Goal: Task Accomplishment & Management: Complete application form

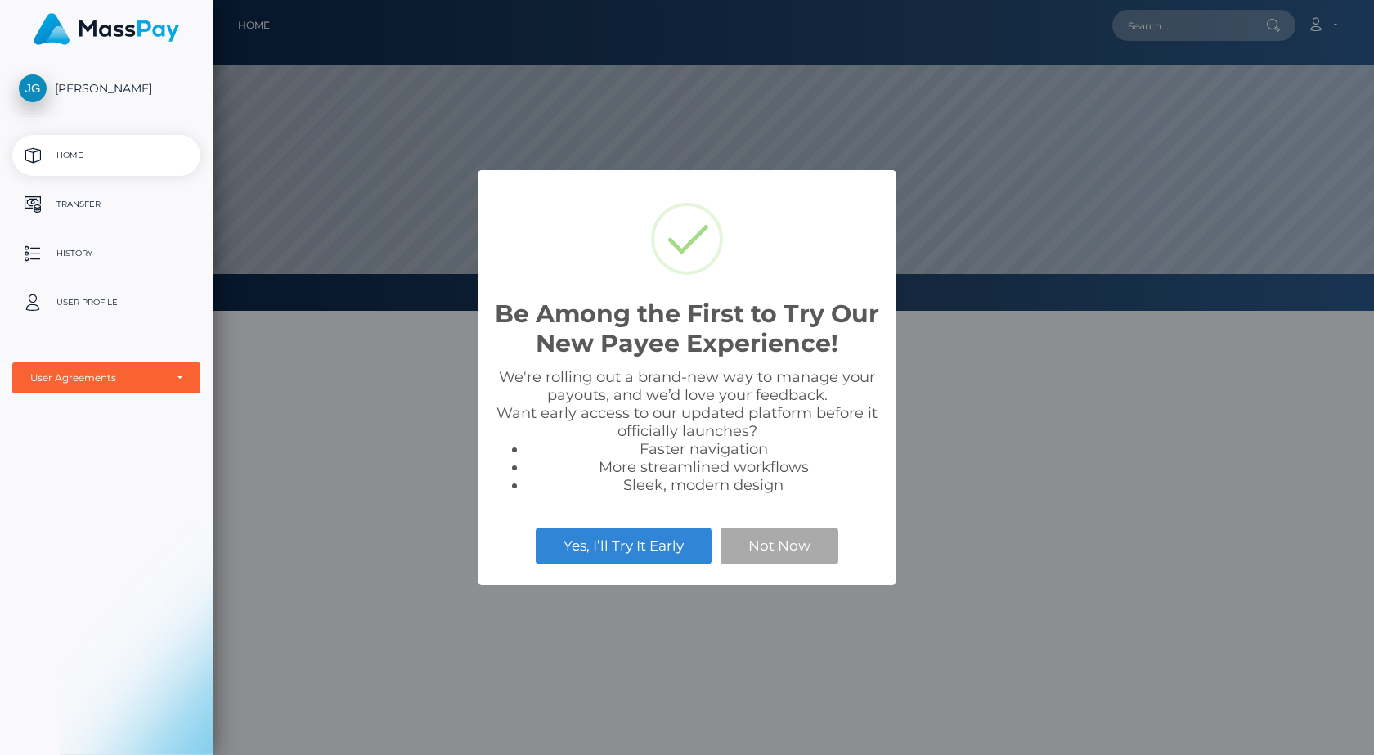
scroll to position [311, 1161]
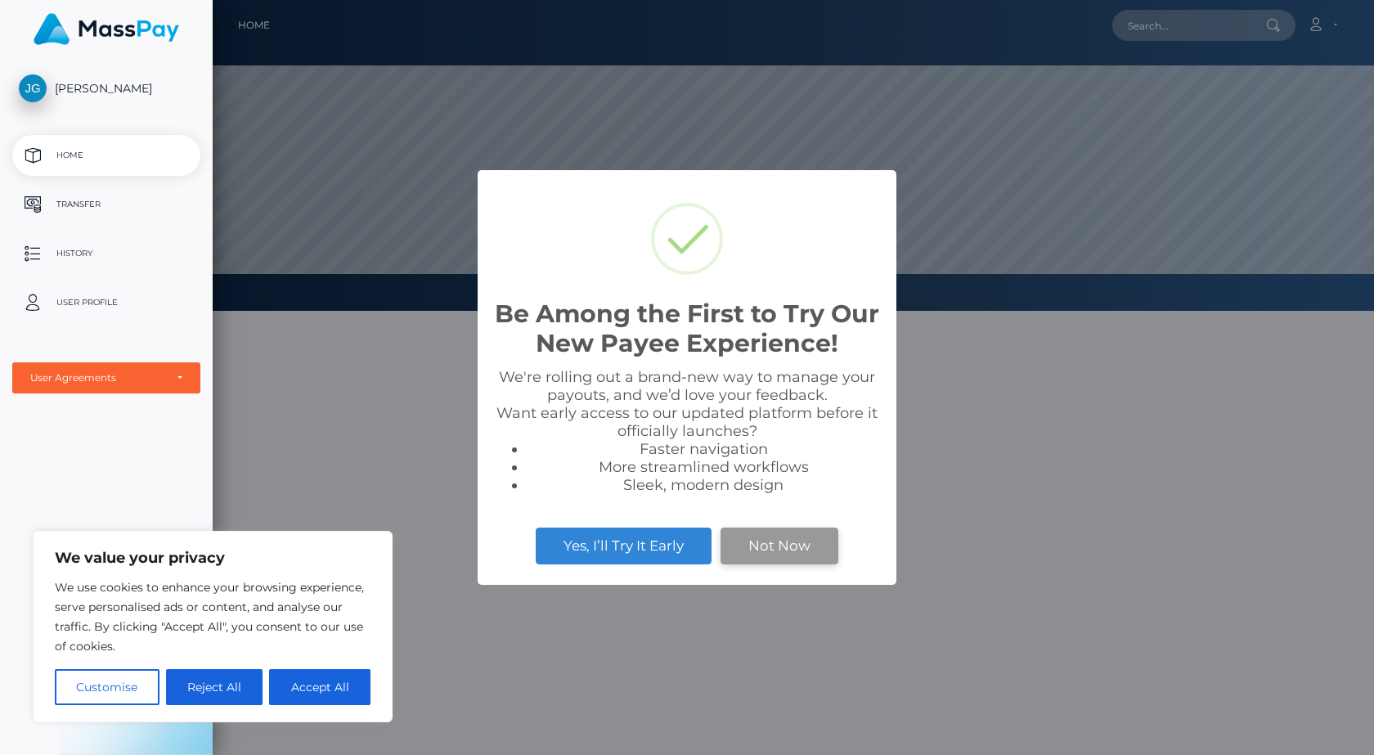
click at [792, 549] on button "Not Now" at bounding box center [779, 545] width 118 height 36
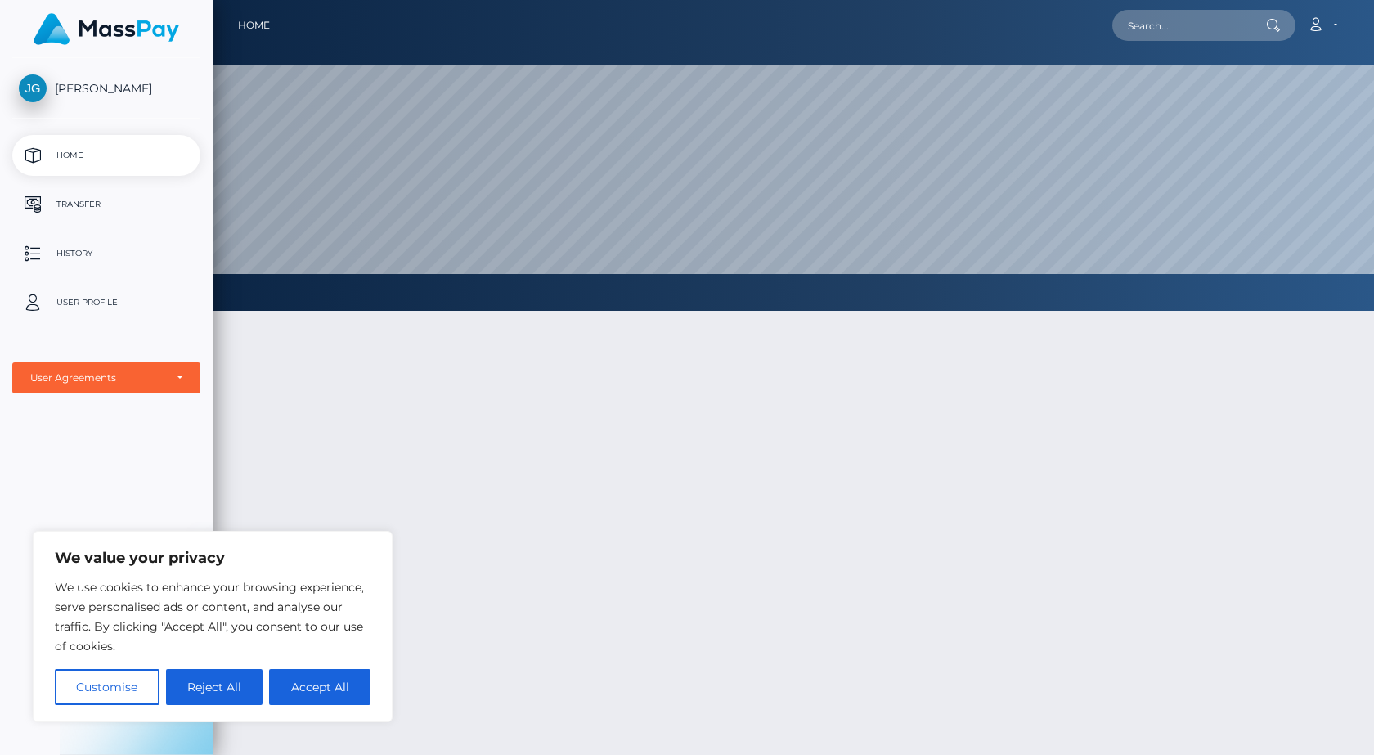
click at [78, 155] on p "Home" at bounding box center [106, 155] width 175 height 25
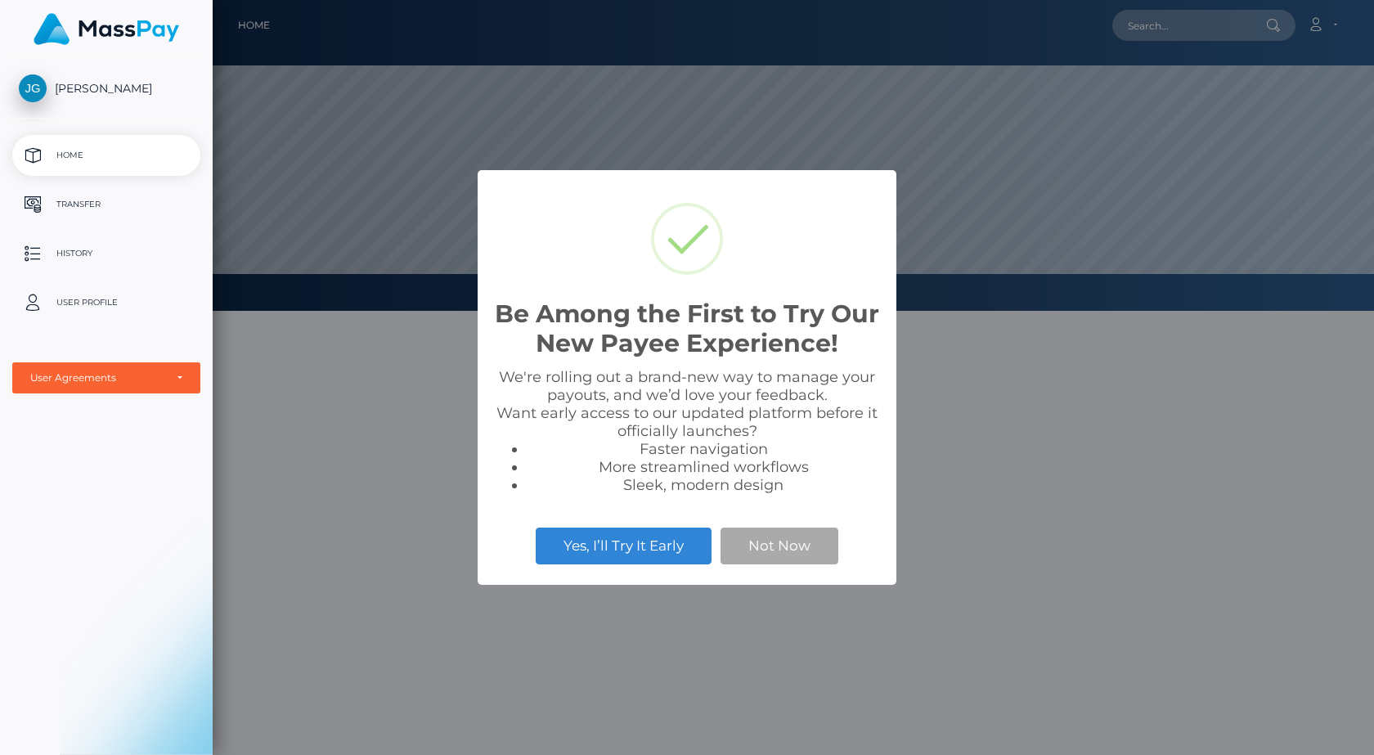
scroll to position [311, 1161]
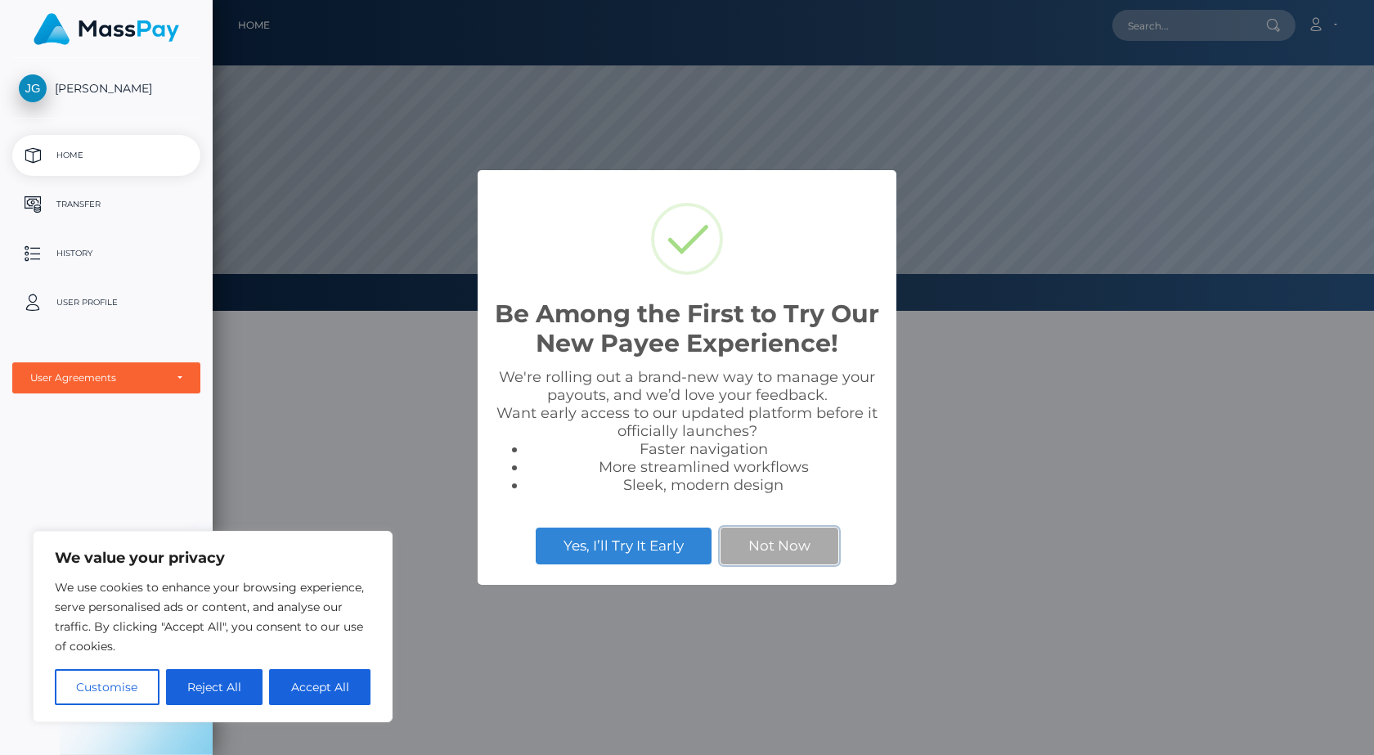
click at [792, 551] on button "Not Now" at bounding box center [779, 545] width 118 height 36
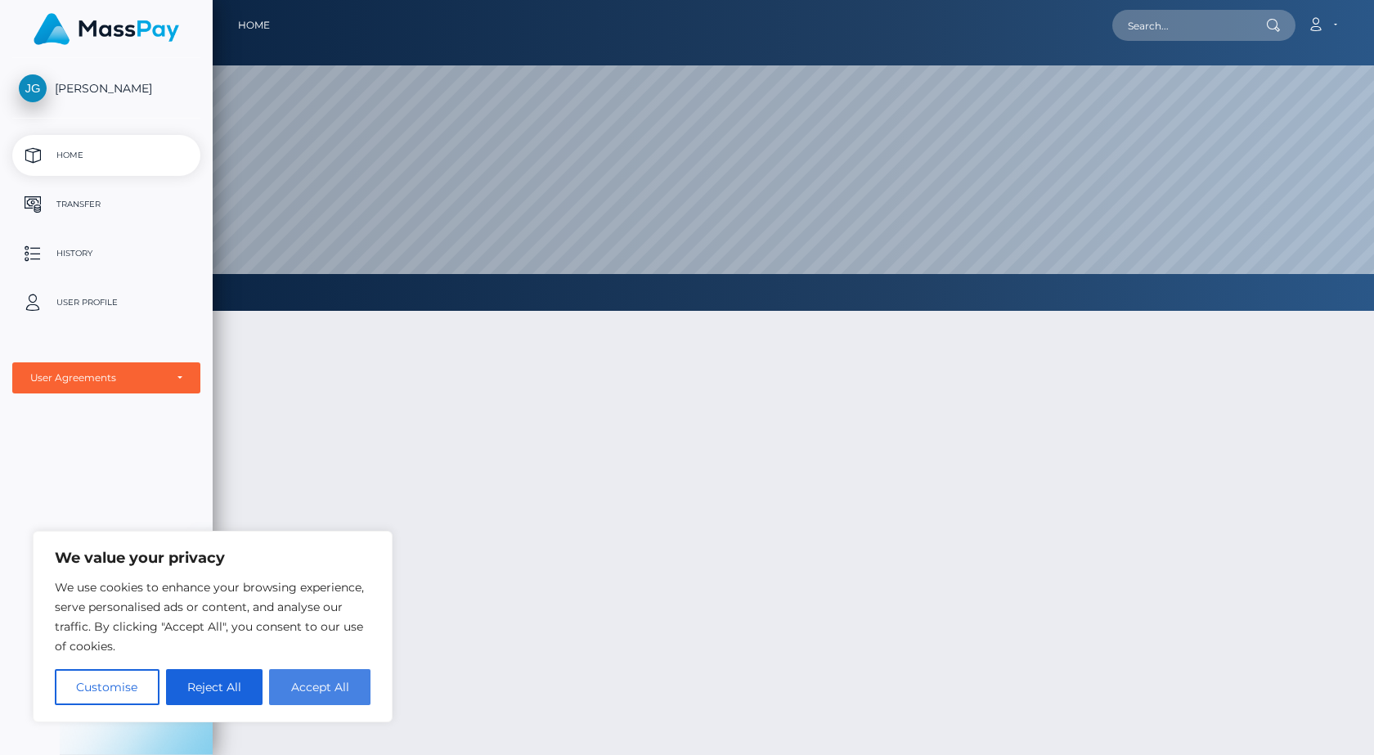
click at [324, 689] on button "Accept All" at bounding box center [319, 687] width 101 height 36
checkbox input "true"
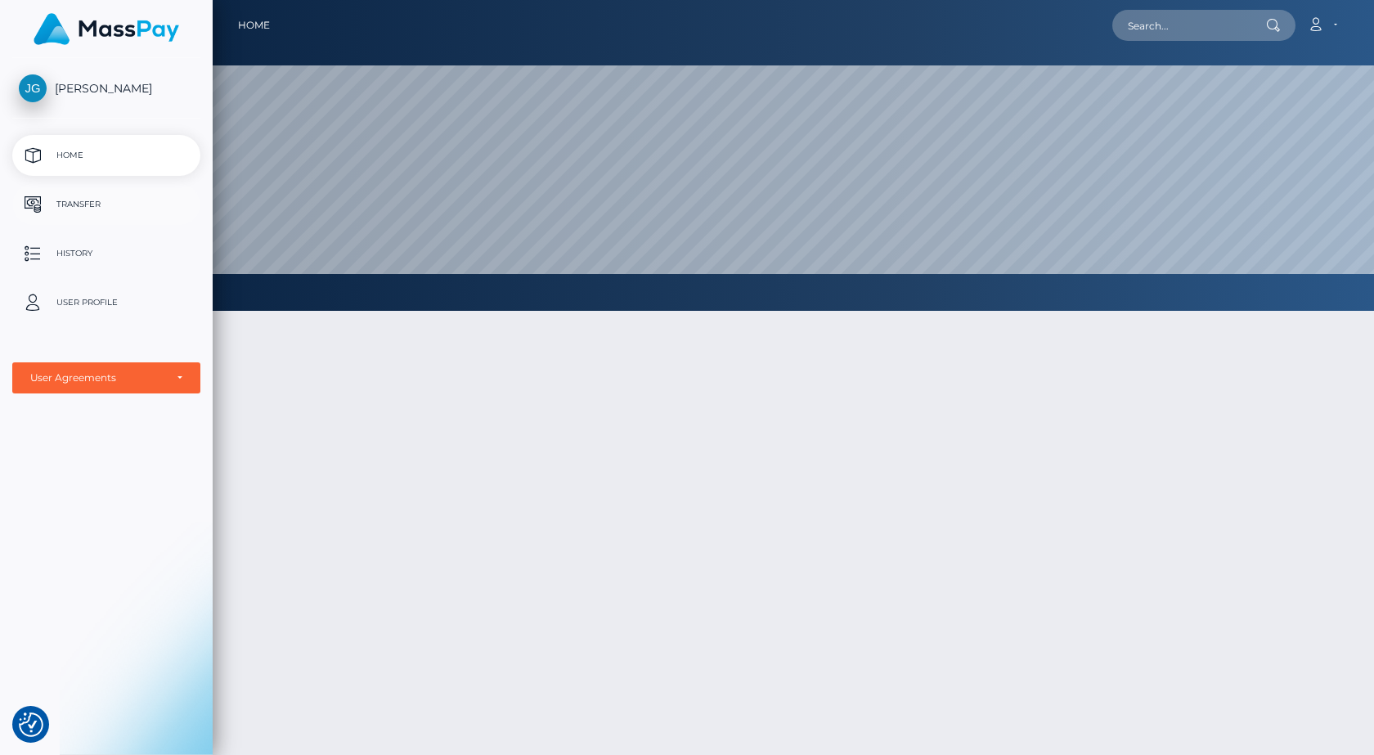
click at [85, 209] on p "Transfer" at bounding box center [106, 204] width 175 height 25
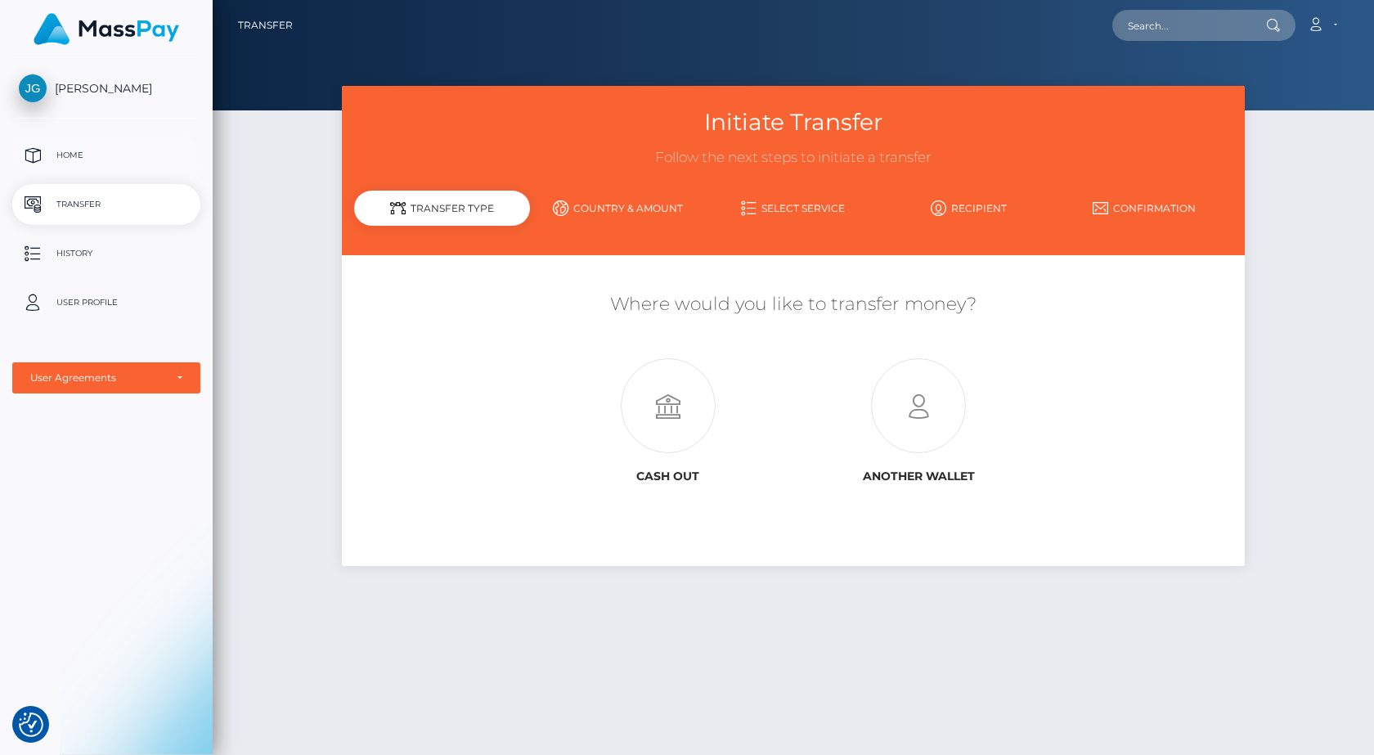
click at [66, 155] on p "Home" at bounding box center [106, 155] width 175 height 25
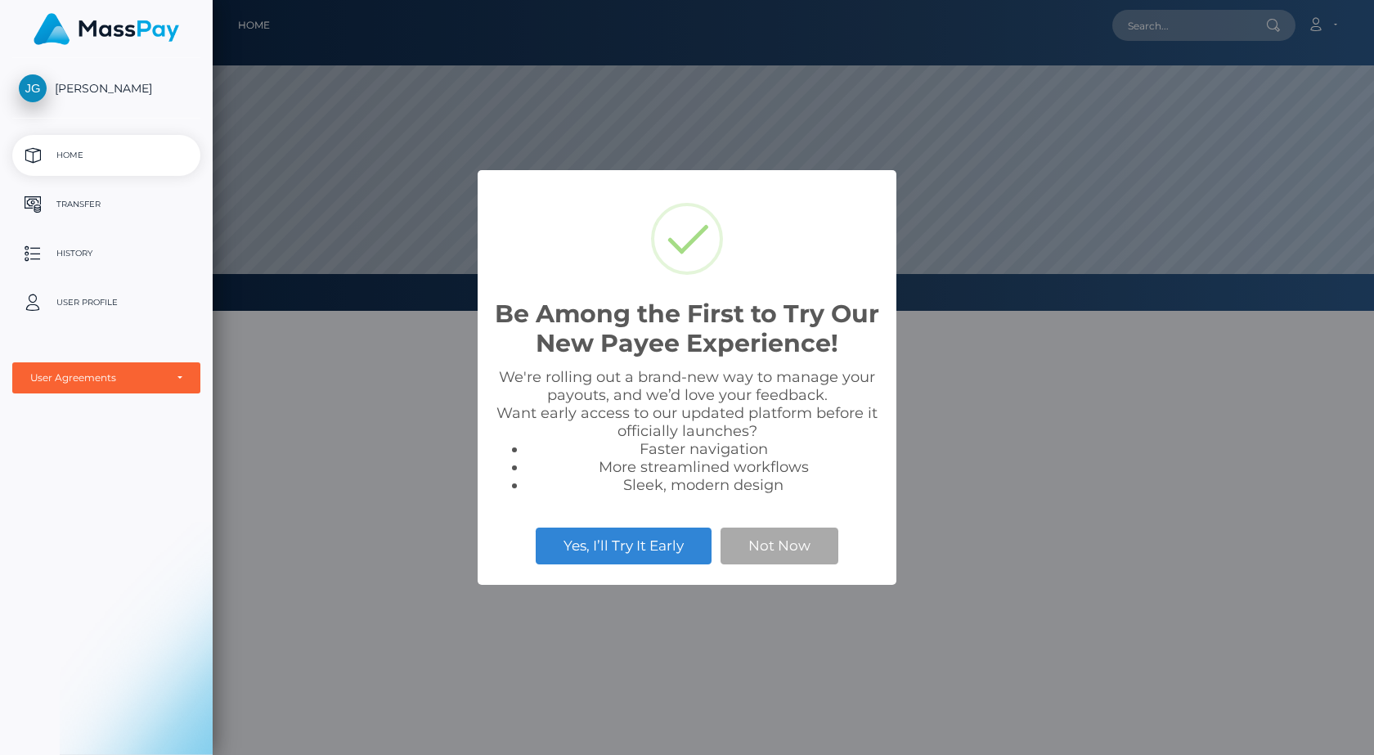
scroll to position [311, 1161]
click at [797, 553] on button "Not Now" at bounding box center [779, 545] width 118 height 36
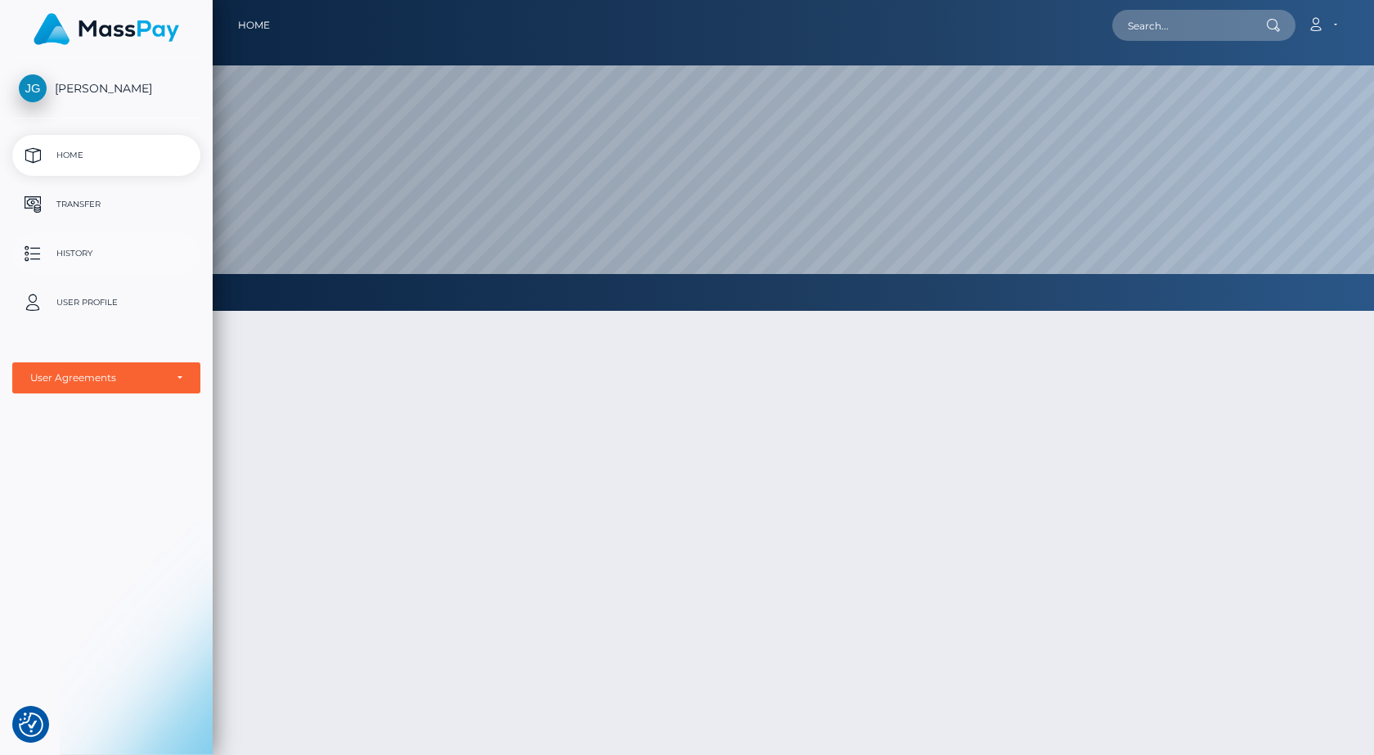
click at [76, 249] on p "History" at bounding box center [106, 253] width 175 height 25
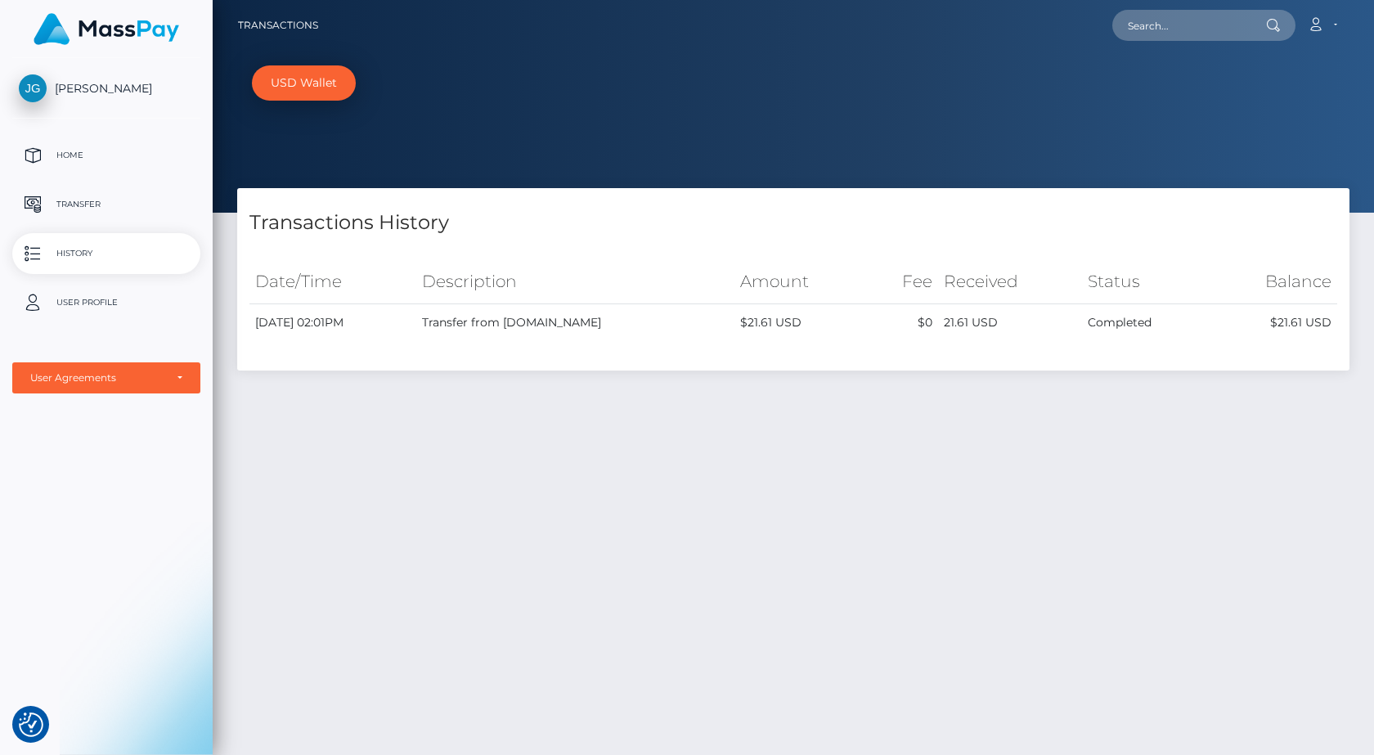
click at [950, 424] on div "Transactions History Date/Time Description Amount Fee Received Status" at bounding box center [793, 515] width 1161 height 654
click at [75, 199] on p "Transfer" at bounding box center [106, 204] width 175 height 25
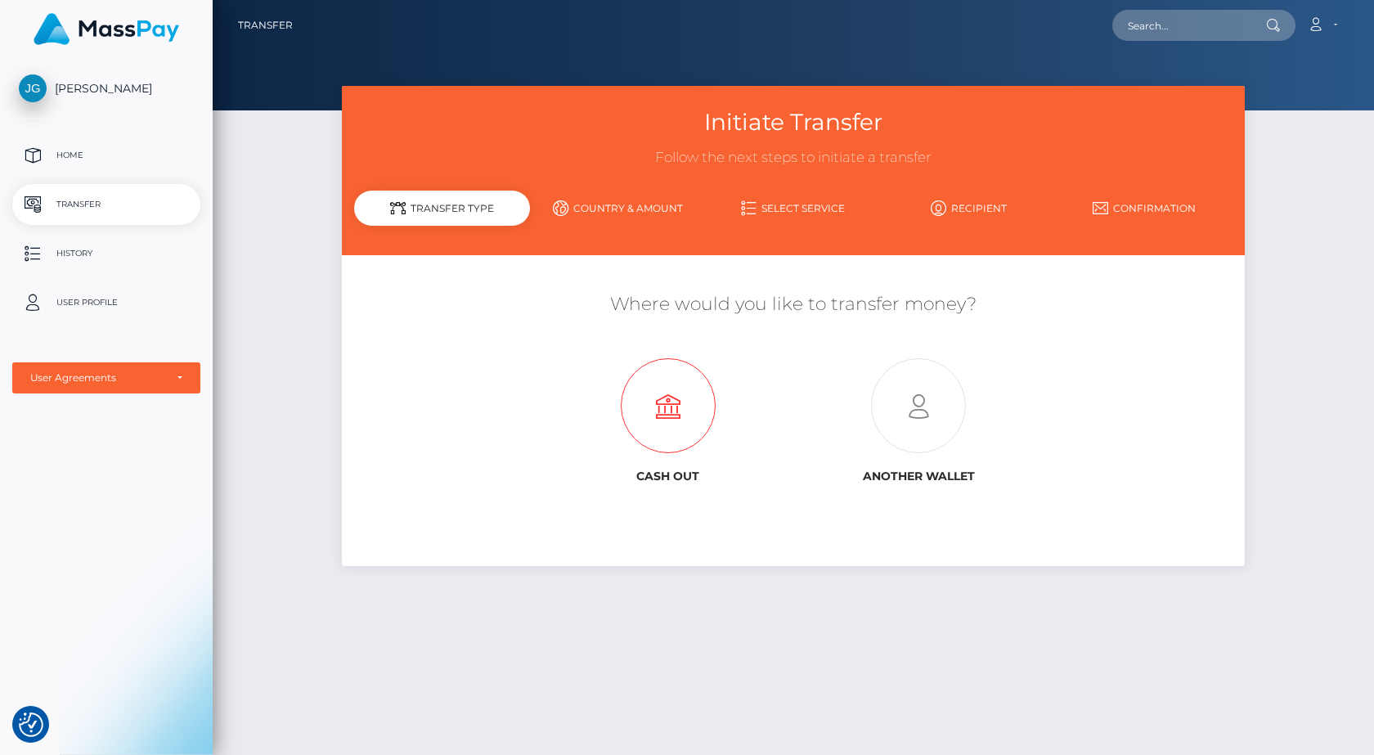
click at [659, 403] on icon at bounding box center [668, 406] width 250 height 95
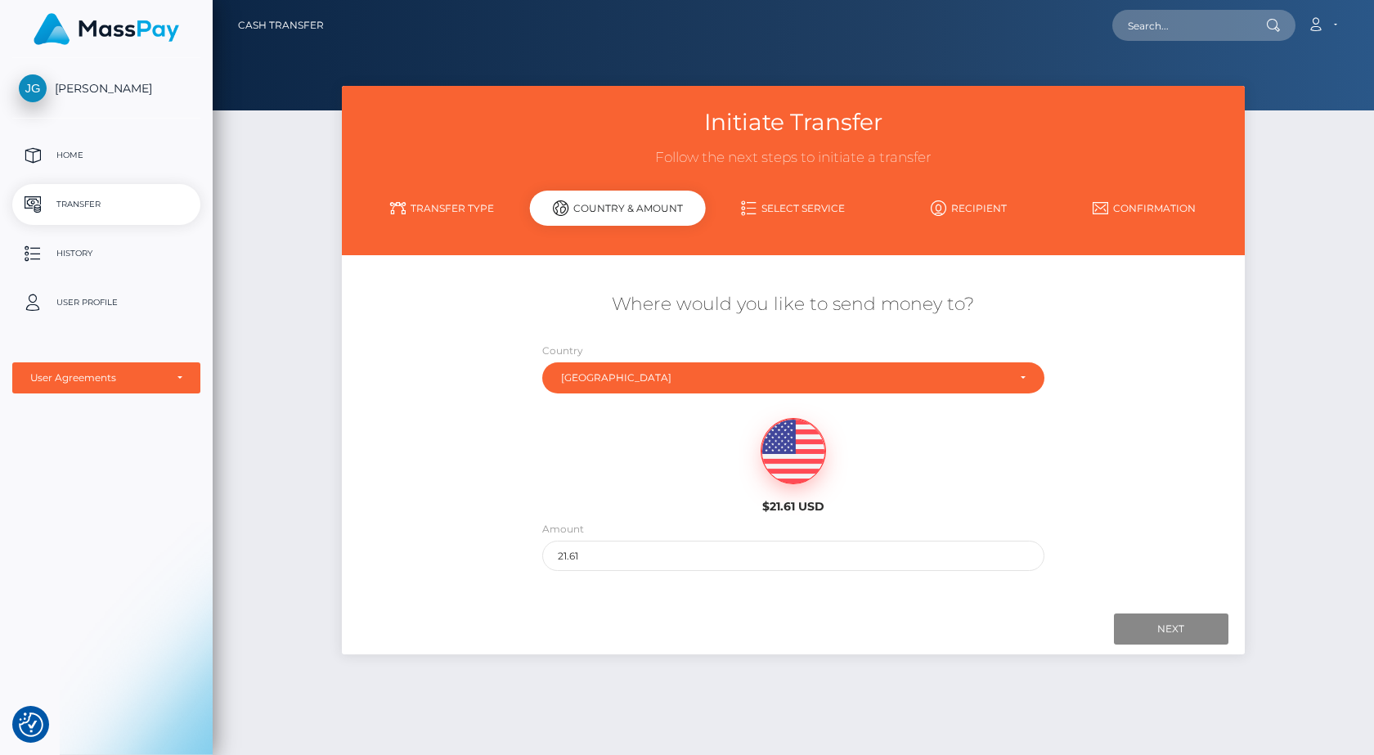
scroll to position [64, 0]
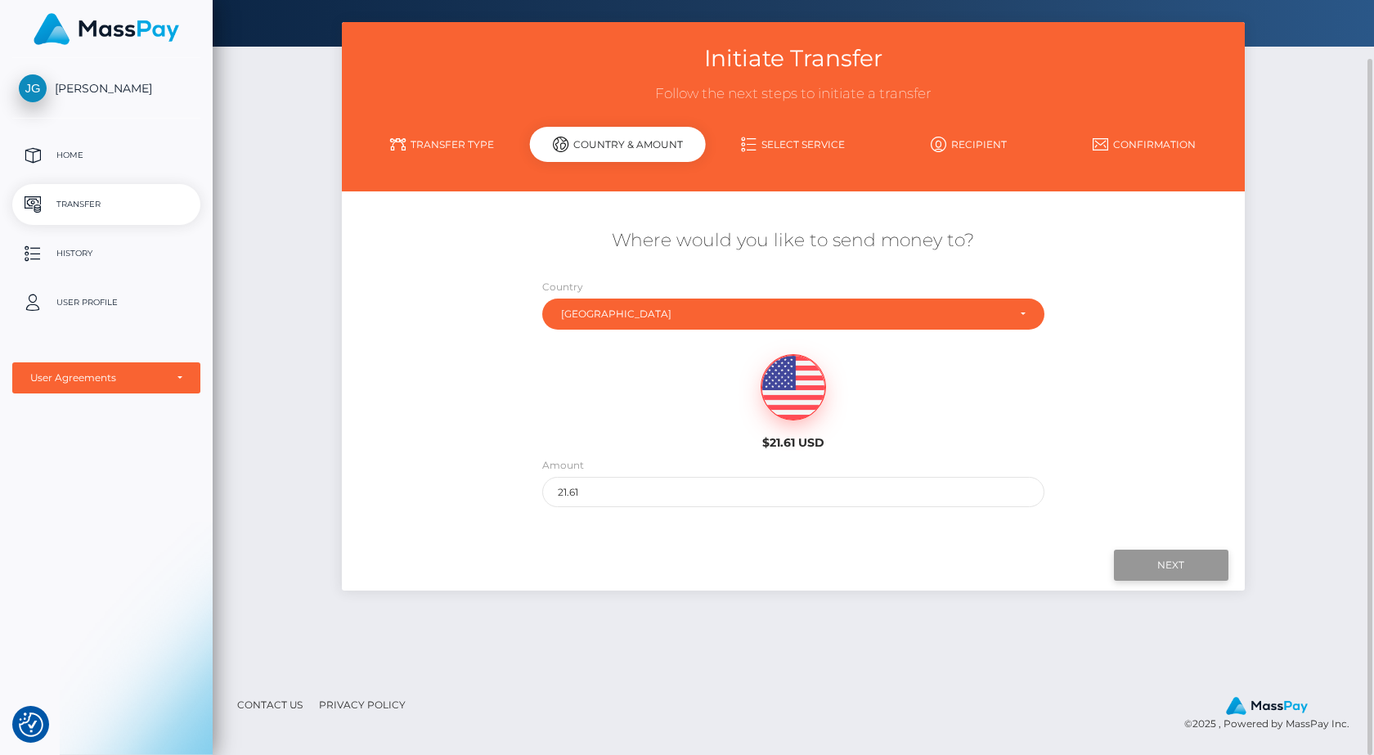
click at [1164, 561] on input "Next" at bounding box center [1171, 564] width 114 height 31
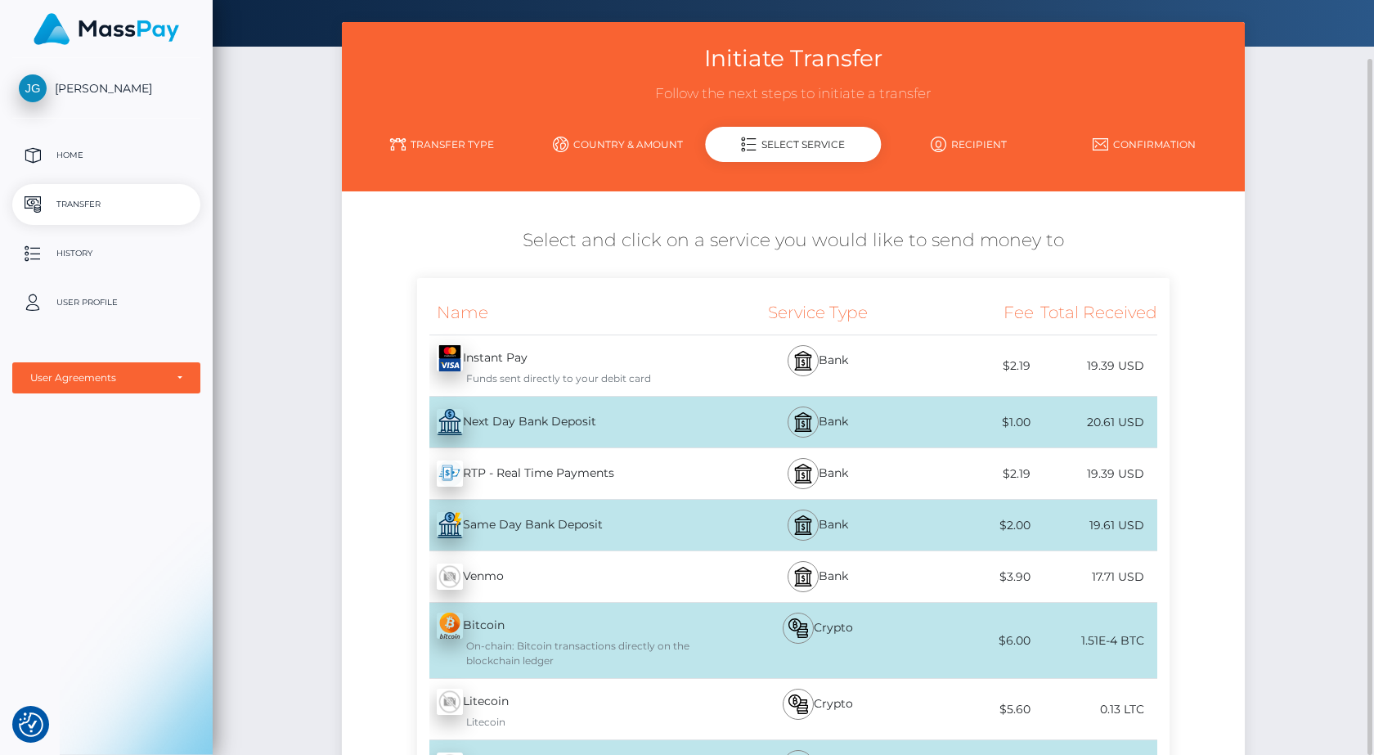
click at [833, 418] on div "Bank" at bounding box center [817, 422] width 185 height 51
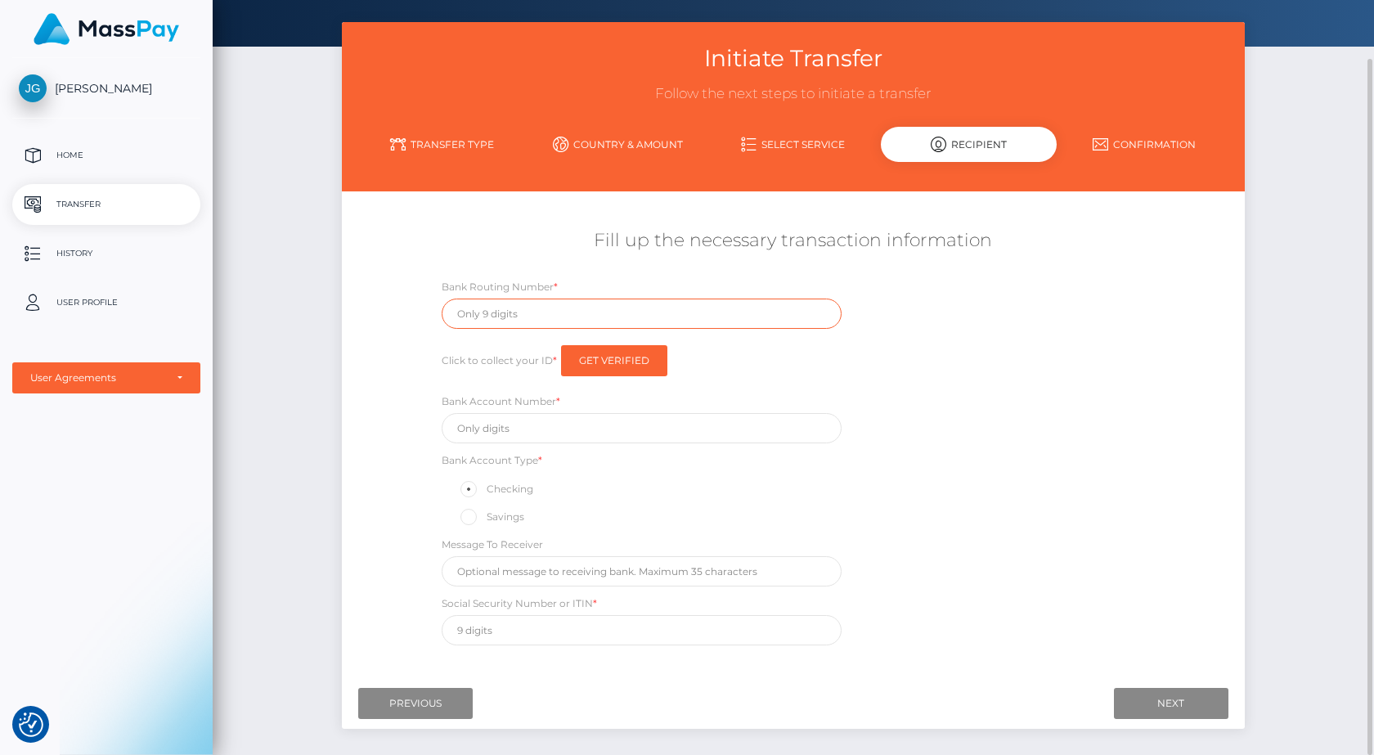
click at [536, 311] on input "text" at bounding box center [642, 313] width 400 height 30
click at [518, 212] on div "Where would you like to send money to? Country Abkhazia [GEOGRAPHIC_DATA] [GEOG…" at bounding box center [792, 437] width 877 height 466
click at [473, 321] on input "text" at bounding box center [642, 313] width 400 height 30
paste input "031176110"
type input "031176110"
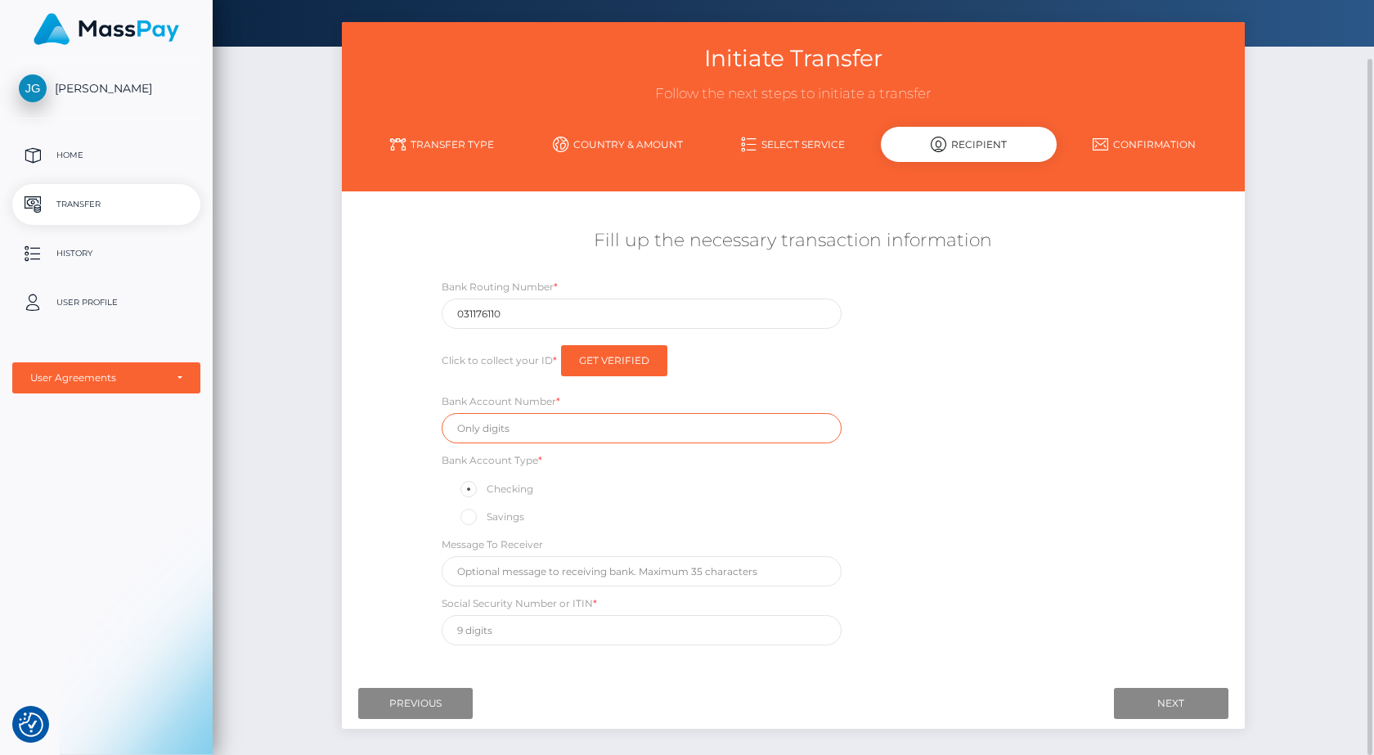
click at [464, 439] on input "text" at bounding box center [642, 428] width 400 height 30
paste input "36007564993"
type input "36007564993"
click at [796, 343] on div "Click to collect your ID * Get Verified" at bounding box center [642, 360] width 400 height 47
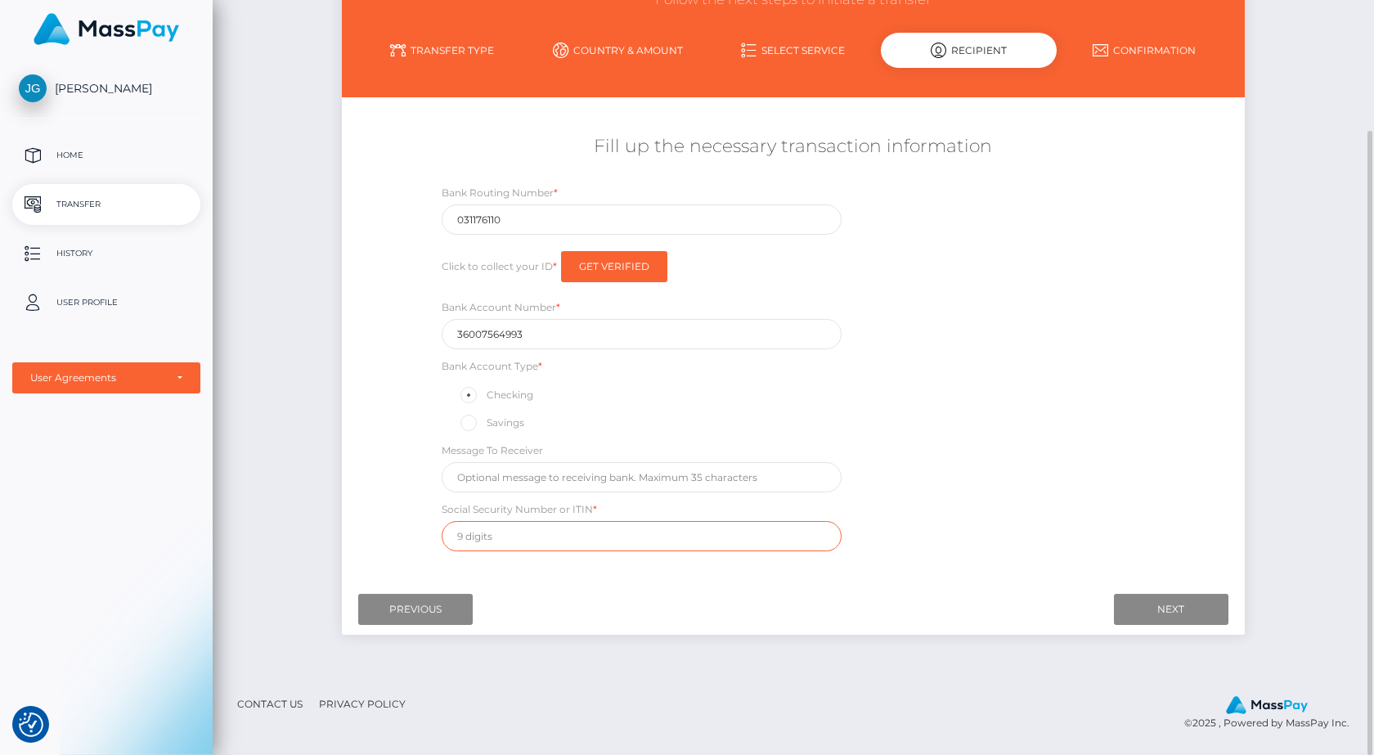
click at [473, 547] on input "text" at bounding box center [642, 536] width 400 height 30
type input "178485387"
click at [373, 258] on div "Fill up the necessary transaction information Bank Routing Number * [US_BANK_RO…" at bounding box center [793, 342] width 902 height 433
click at [1196, 602] on input "Next" at bounding box center [1171, 609] width 114 height 31
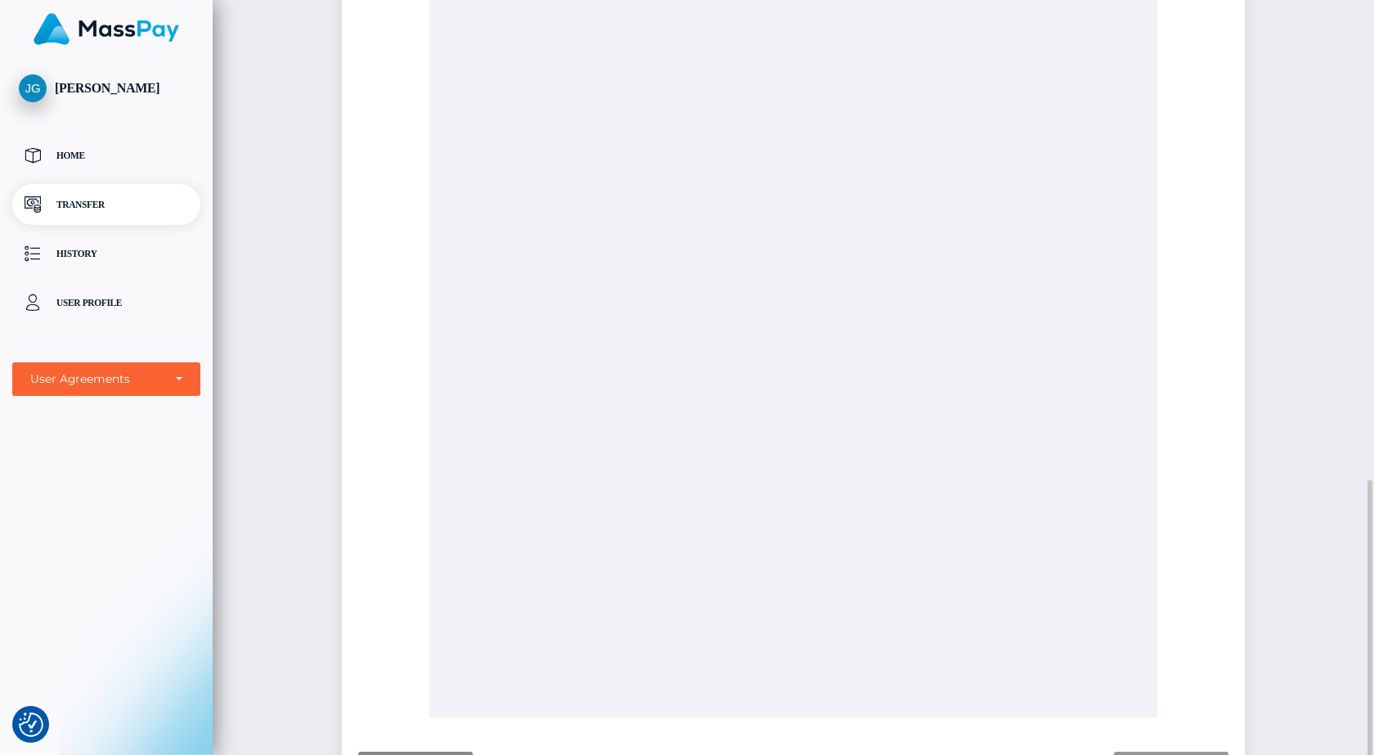
scroll to position [543, 0]
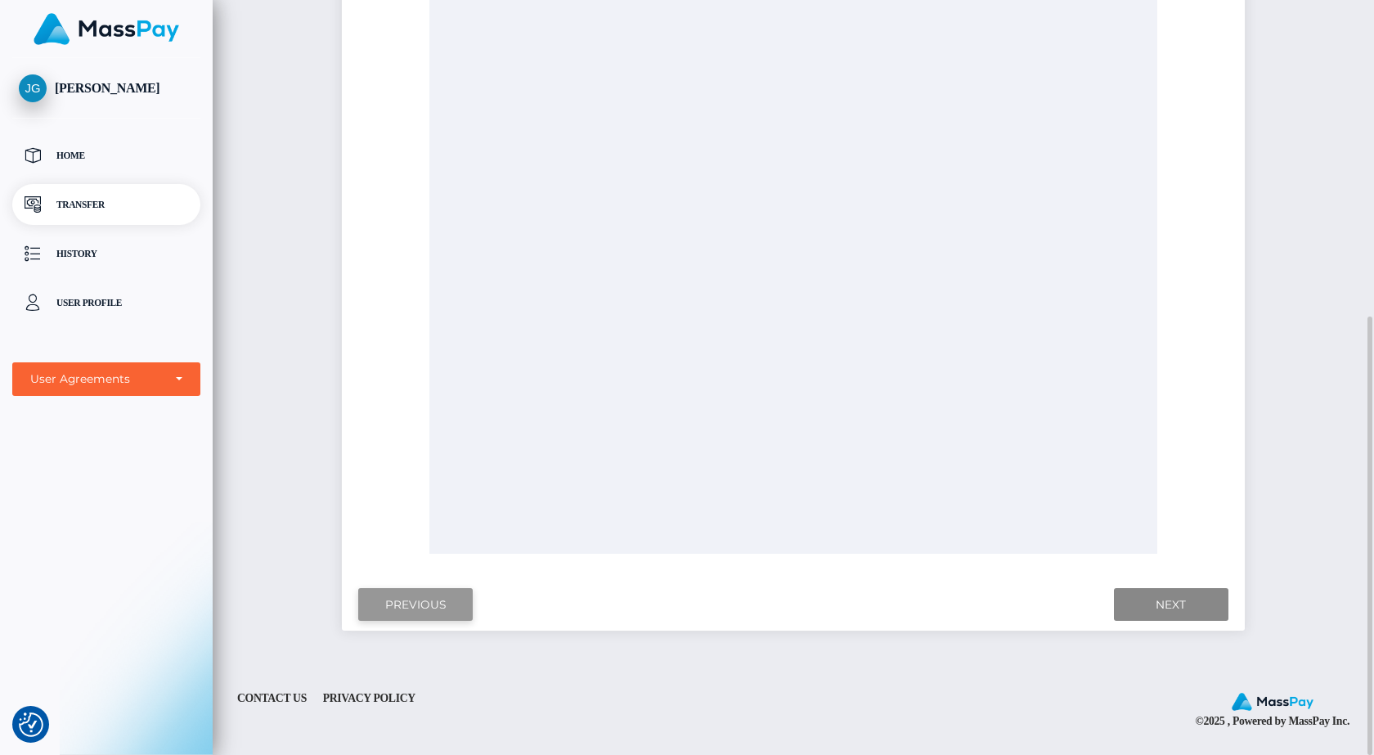
click at [432, 598] on input "Previous" at bounding box center [415, 605] width 114 height 34
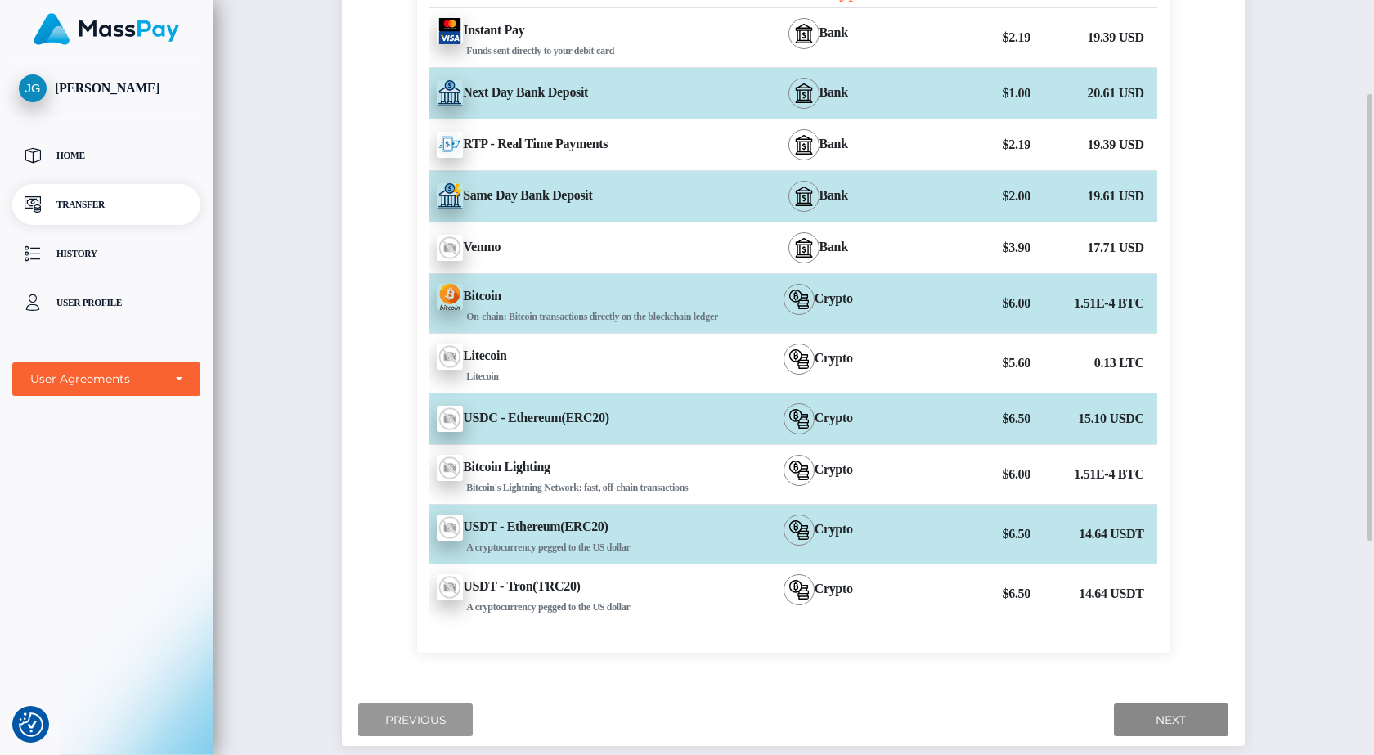
scroll to position [298, 0]
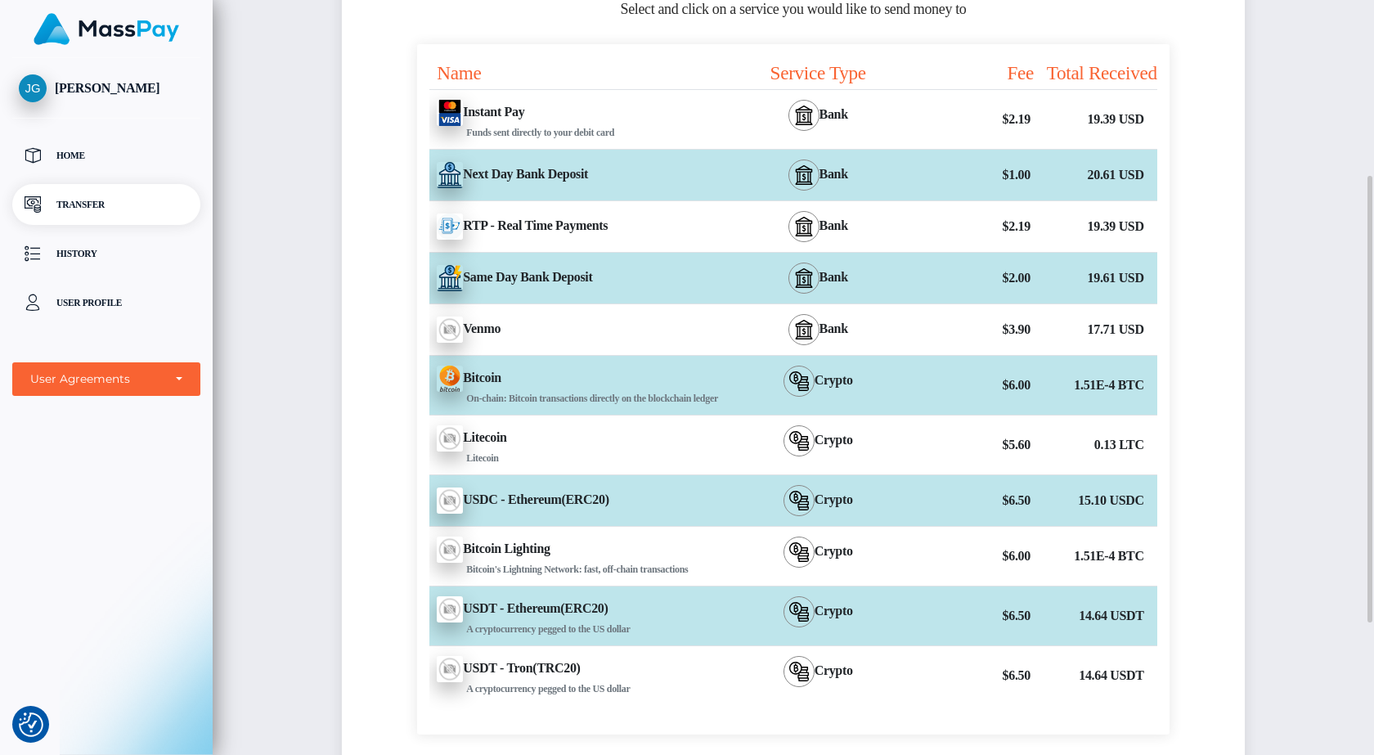
click at [819, 181] on div "Bank" at bounding box center [817, 175] width 185 height 51
click at [1221, 175] on div "Name Service Type Fee Total Received Instant Pay - USD Next Day Bank Deposit" at bounding box center [793, 397] width 902 height 706
click at [731, 191] on div "Bank" at bounding box center [817, 175] width 185 height 51
